Goal: Task Accomplishment & Management: Use online tool/utility

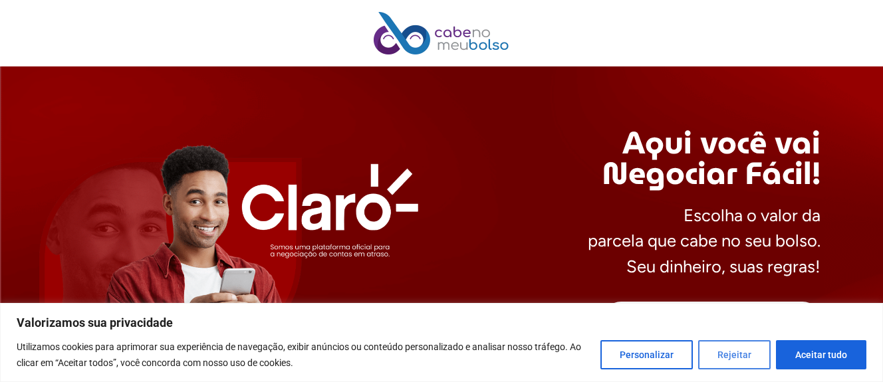
click at [734, 356] on button "Rejeitar" at bounding box center [734, 355] width 73 height 29
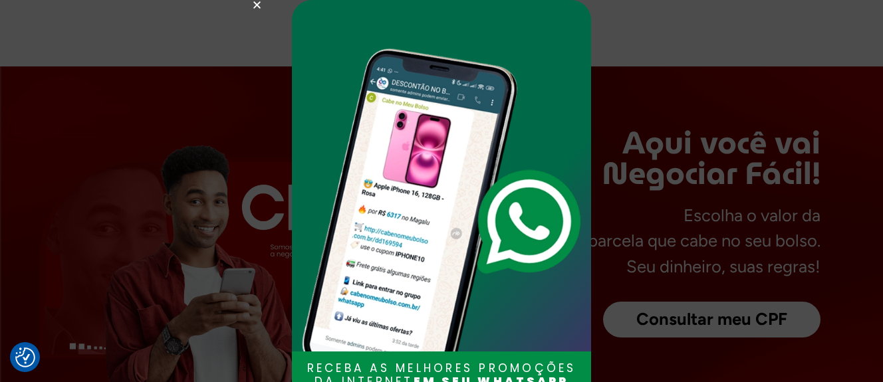
click at [259, 2] on use "Close" at bounding box center [256, 4] width 7 height 7
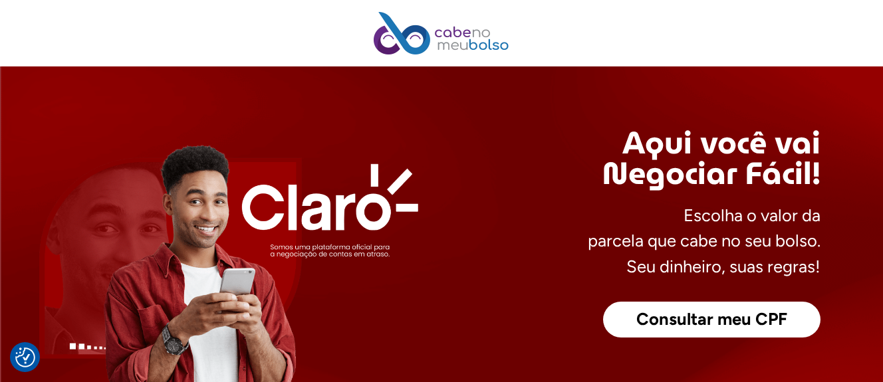
click at [275, 204] on img at bounding box center [228, 270] width 379 height 257
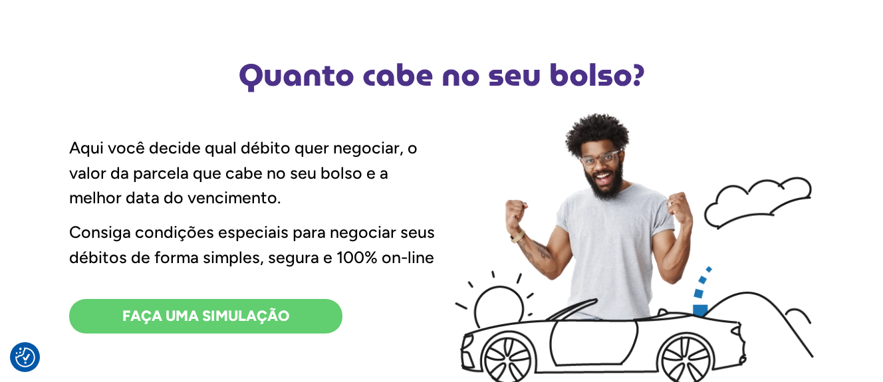
scroll to position [599, 0]
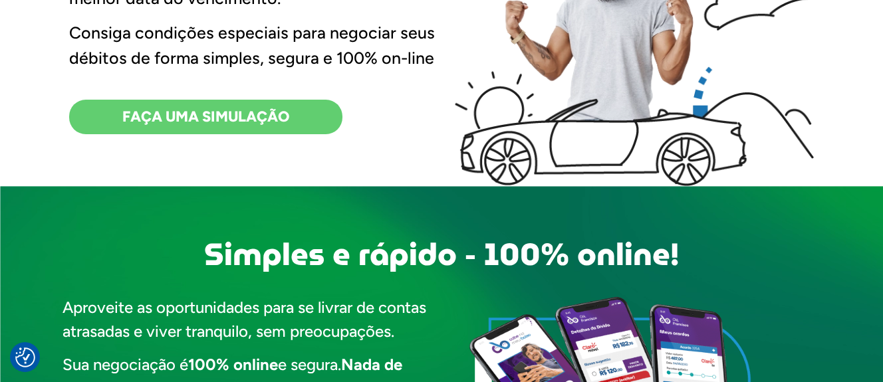
click at [227, 111] on span "FAÇA UMA SIMULAÇÃO" at bounding box center [205, 117] width 167 height 15
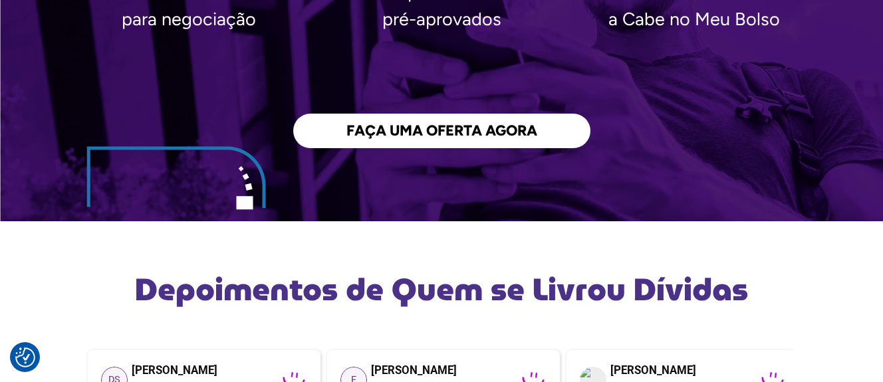
scroll to position [2528, 0]
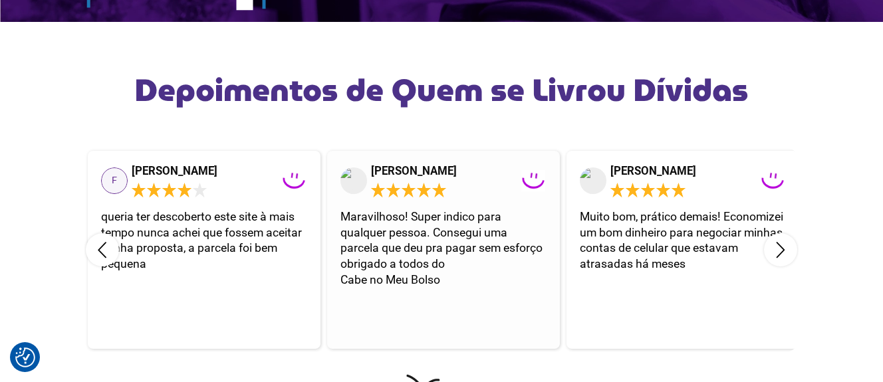
click at [382, 188] on icon at bounding box center [378, 189] width 15 height 15
click at [381, 172] on div "[PERSON_NAME]" at bounding box center [417, 171] width 93 height 14
click at [377, 193] on polygon at bounding box center [378, 190] width 14 height 15
click at [376, 230] on span "Maravilhoso! Super indico para qualquer pessoa. Consegui uma parcela que deu pr…" at bounding box center [443, 248] width 205 height 76
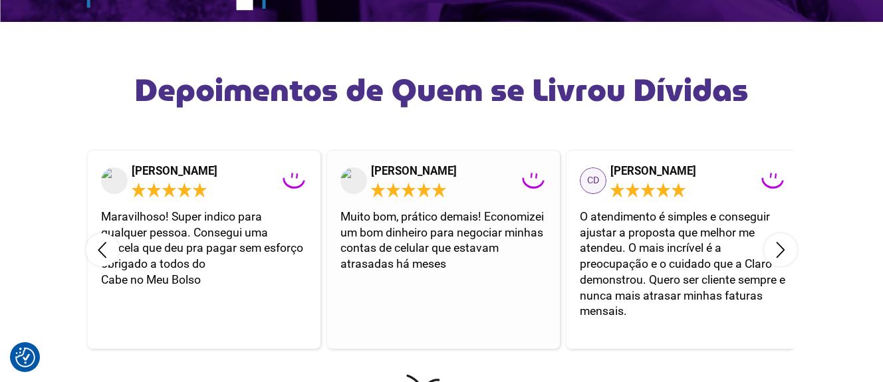
click at [418, 190] on icon at bounding box center [424, 189] width 15 height 15
click at [407, 168] on div "[PERSON_NAME]" at bounding box center [417, 171] width 93 height 14
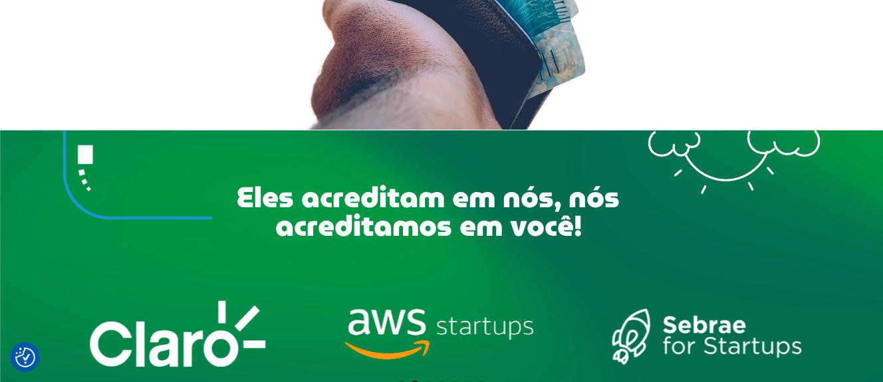
scroll to position [3326, 0]
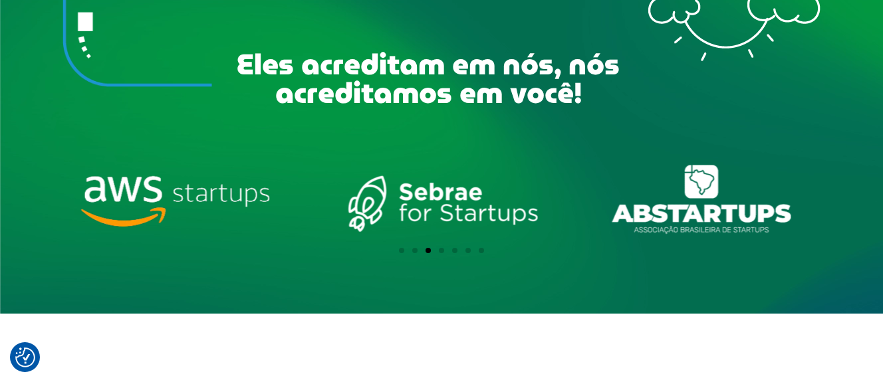
click at [398, 252] on div "Slides" at bounding box center [441, 250] width 883 height 16
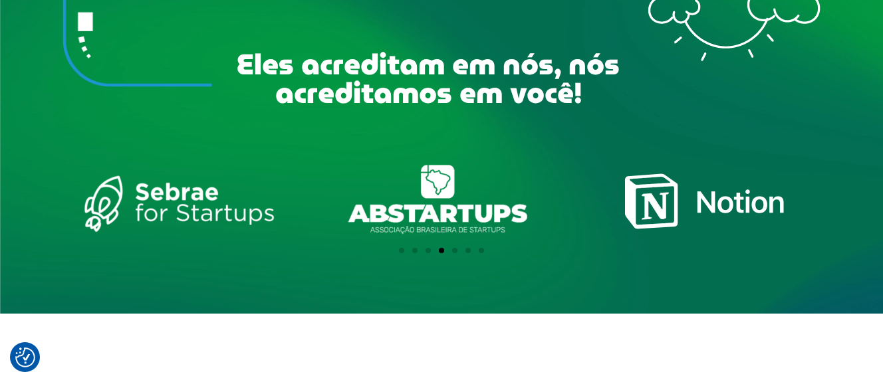
click at [402, 251] on span "Go to slide 1" at bounding box center [401, 250] width 5 height 5
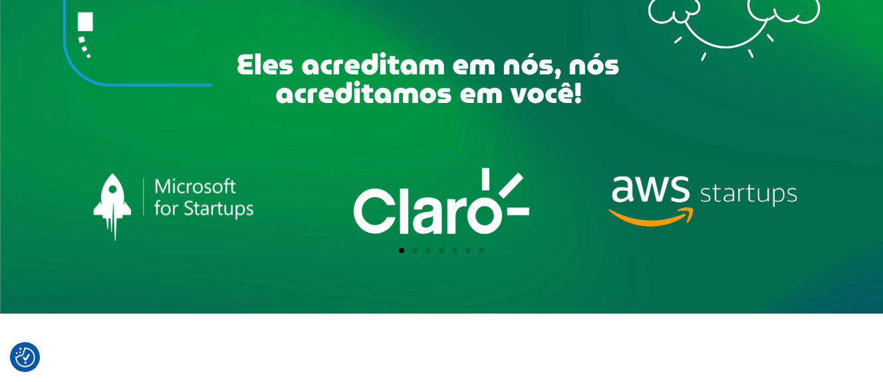
click at [436, 223] on div "logo_claro_branco" at bounding box center [442, 201] width 231 height 80
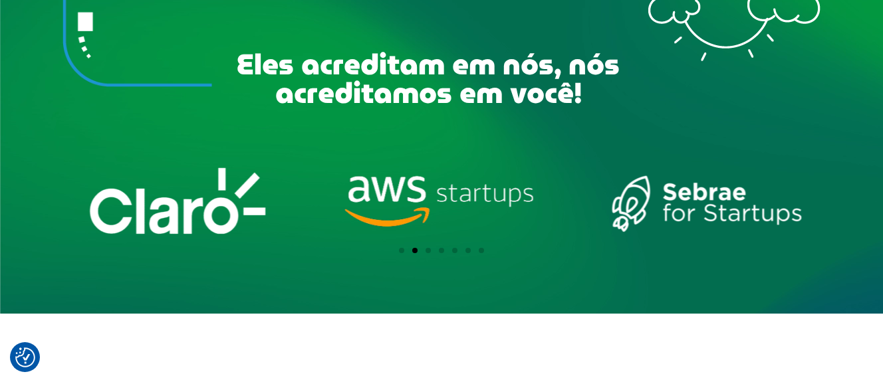
click at [186, 210] on div "logo_claro_branco" at bounding box center [178, 201] width 231 height 80
click at [186, 223] on div "logo_claro_branco" at bounding box center [178, 201] width 231 height 80
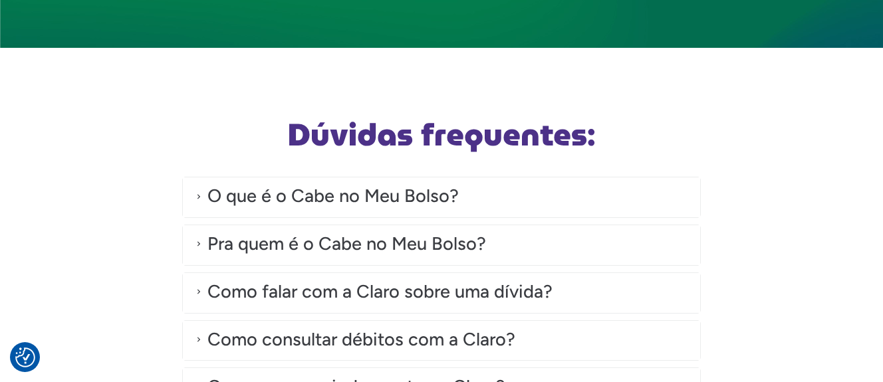
scroll to position [3725, 0]
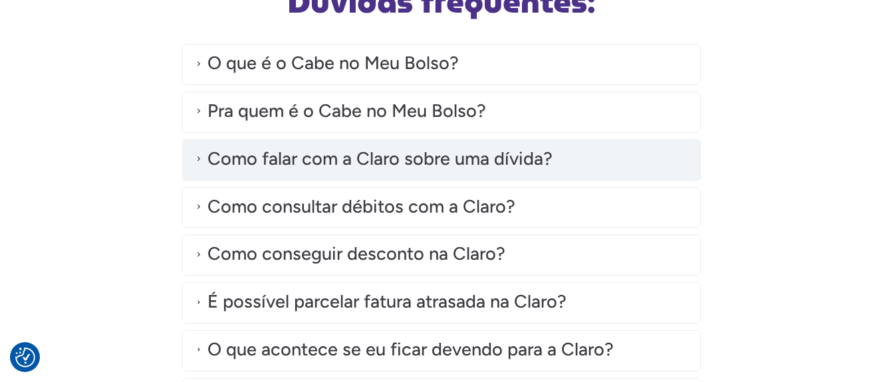
click at [200, 161] on icon at bounding box center [198, 158] width 5 height 5
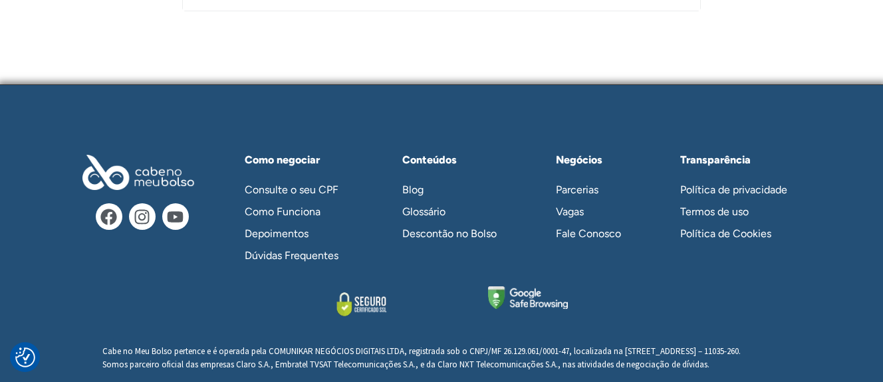
scroll to position [4631, 0]
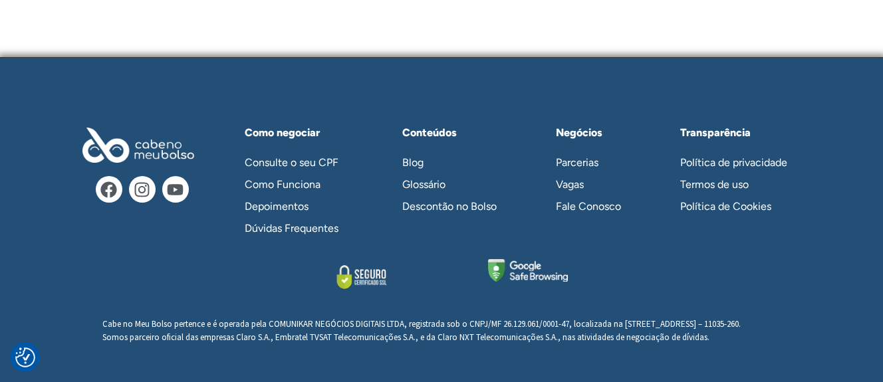
drag, startPoint x: 104, startPoint y: 337, endPoint x: 728, endPoint y: 343, distance: 624.0
click at [728, 343] on p "Cabe no Meu Bolso pertence e é operada pela COMUNIKAR NEGÓCIOS DIGITAIS LTDA, r…" at bounding box center [441, 331] width 678 height 26
copy span "Somos parceiro oficial das empresas Claro S.A., Embratel TVSAT Telecomunicações…"
click at [662, 261] on div at bounding box center [441, 276] width 745 height 35
click at [730, 152] on link "Política de privacidade" at bounding box center [737, 163] width 140 height 22
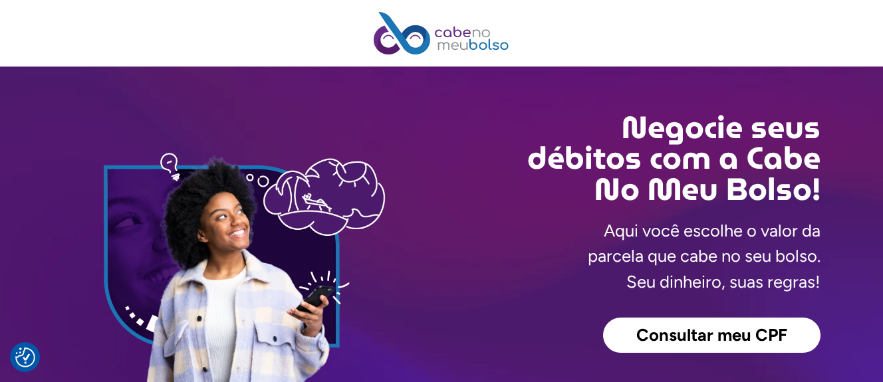
scroll to position [200, 0]
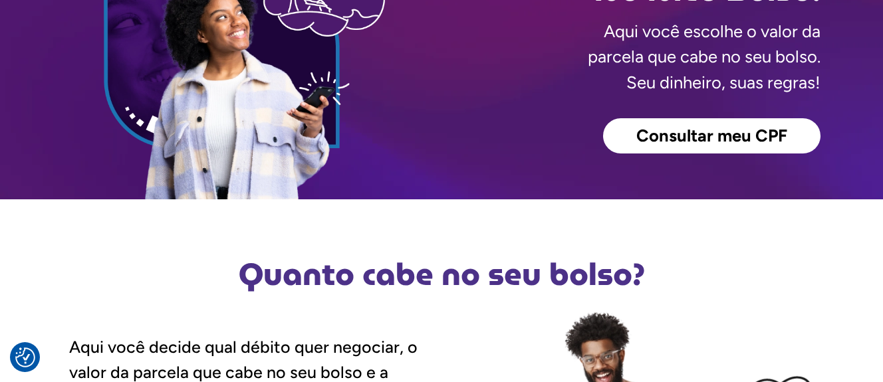
click at [673, 133] on span "Consultar meu CPF" at bounding box center [712, 136] width 151 height 17
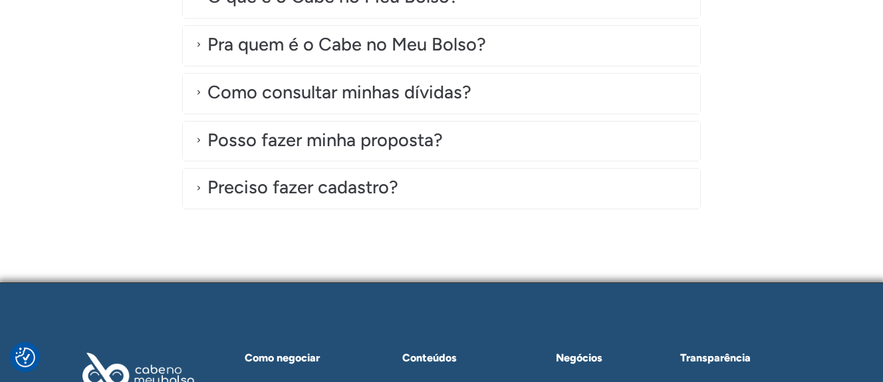
scroll to position [3392, 0]
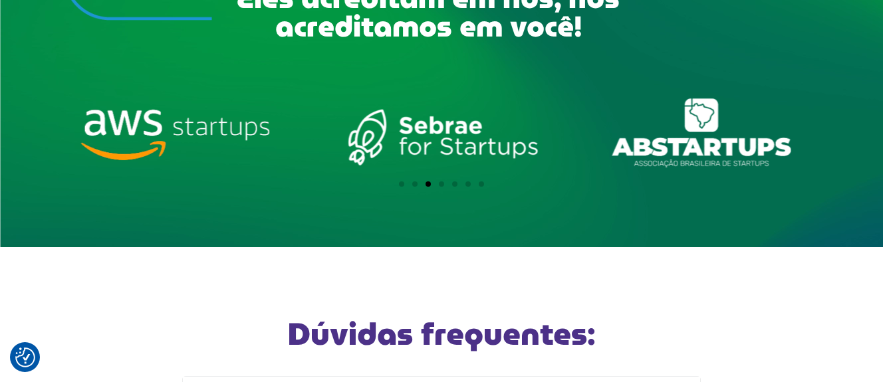
click at [430, 154] on div "sebrae-startups-300x97-1" at bounding box center [442, 134] width 231 height 80
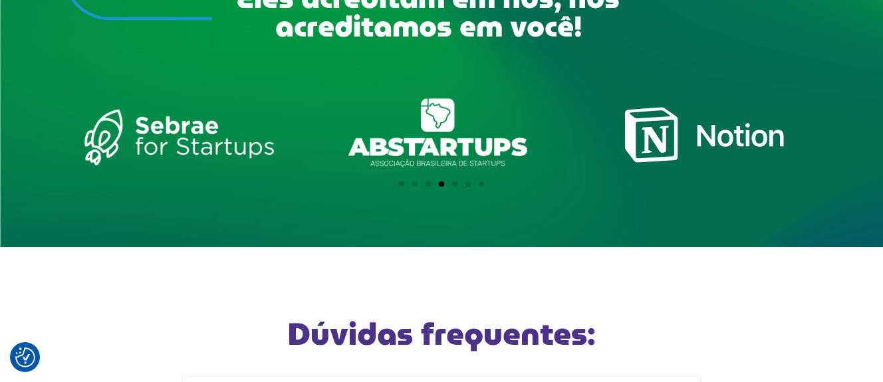
click at [652, 146] on div "notion" at bounding box center [705, 134] width 231 height 80
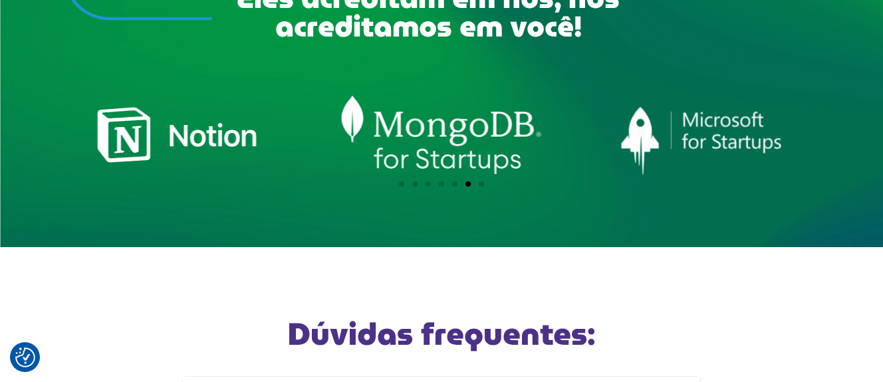
click at [652, 146] on div "Slides" at bounding box center [442, 144] width 758 height 100
click at [661, 146] on div "logo_microsoft_for_startups" at bounding box center [705, 134] width 231 height 80
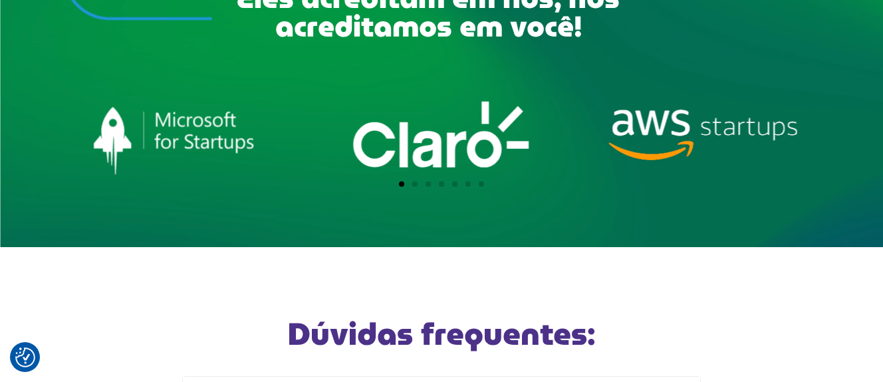
click at [172, 140] on div "logo_microsoft_for_startups" at bounding box center [178, 134] width 231 height 80
click at [652, 133] on div "aws.webp" at bounding box center [705, 134] width 231 height 80
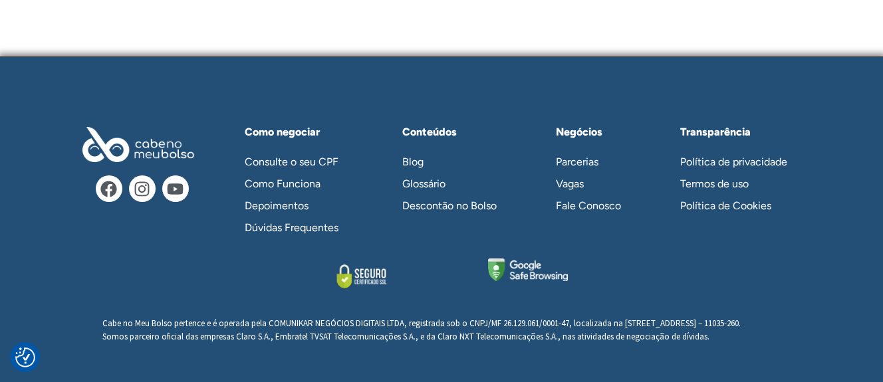
scroll to position [3698, 0]
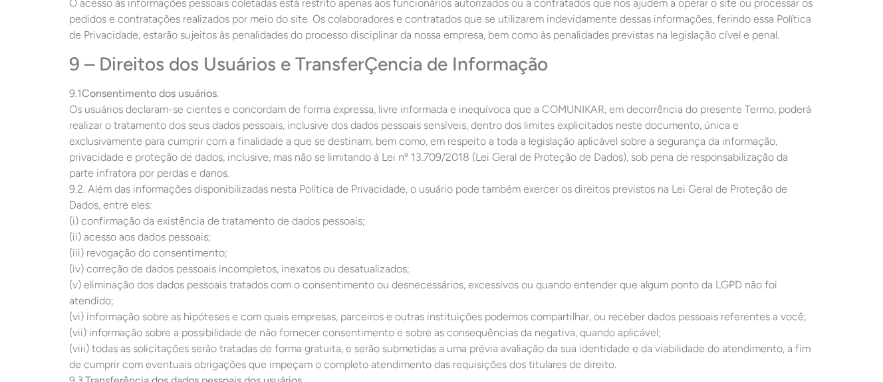
scroll to position [3725, 0]
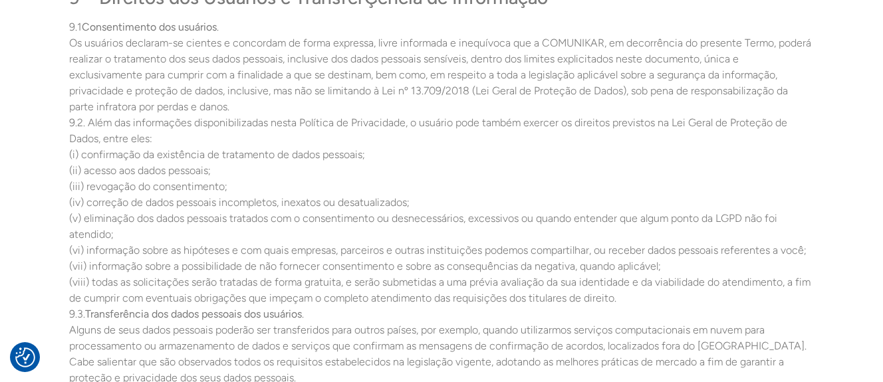
click at [712, 190] on p "9.1 Consentimento dos usuários . Os usuários declaram-se cientes e concordam de…" at bounding box center [441, 202] width 745 height 367
